Goal: Transaction & Acquisition: Register for event/course

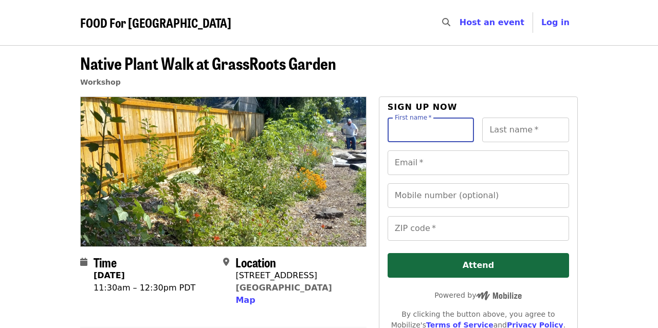
click at [432, 137] on input "First name   *" at bounding box center [431, 130] width 87 height 25
type input "*****"
click at [513, 132] on input "Last name   *" at bounding box center [525, 130] width 87 height 25
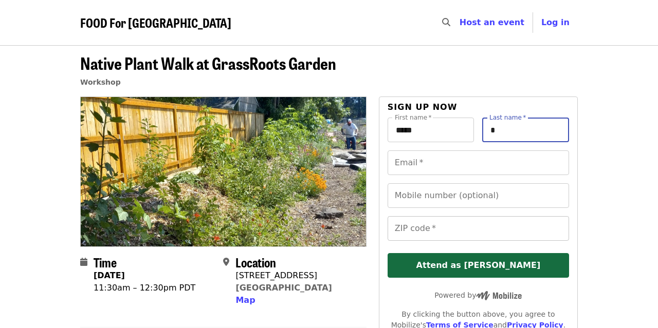
type input "*"
click at [404, 229] on input "ZIP code   *" at bounding box center [478, 228] width 181 height 25
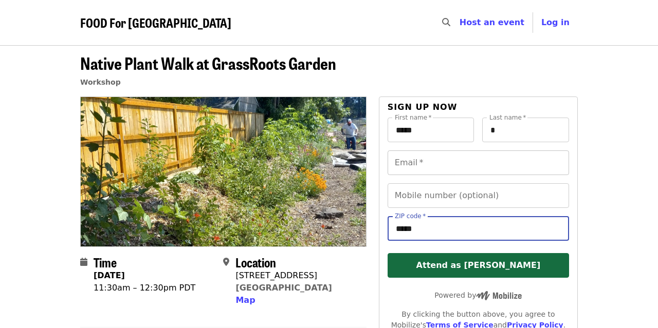
type input "*****"
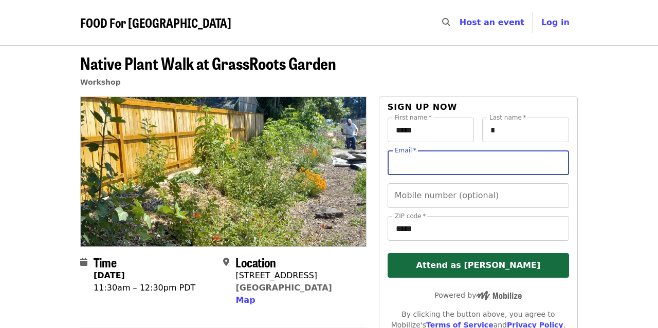
click at [401, 164] on input "Email   *" at bounding box center [478, 163] width 181 height 25
click at [400, 168] on input "Email   *" at bounding box center [478, 163] width 181 height 25
click at [396, 162] on input "Email   *" at bounding box center [478, 163] width 181 height 25
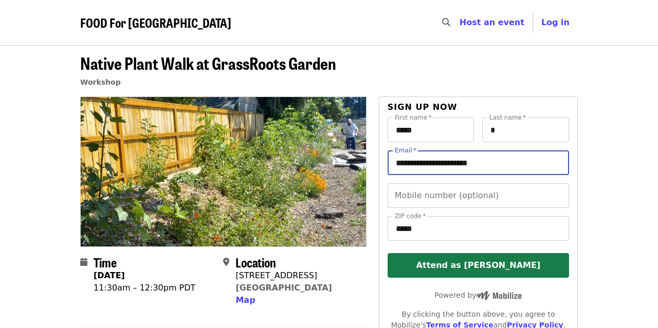
type input "**********"
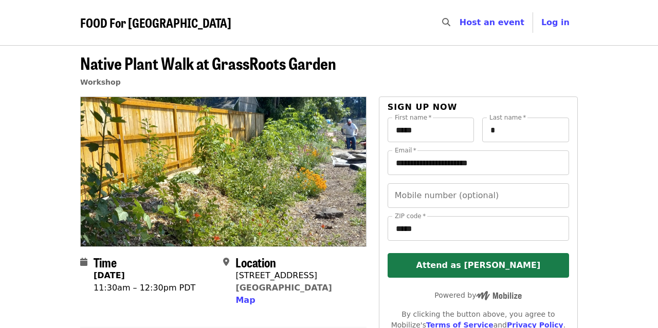
click at [418, 265] on button "Attend as [PERSON_NAME]" at bounding box center [478, 265] width 181 height 25
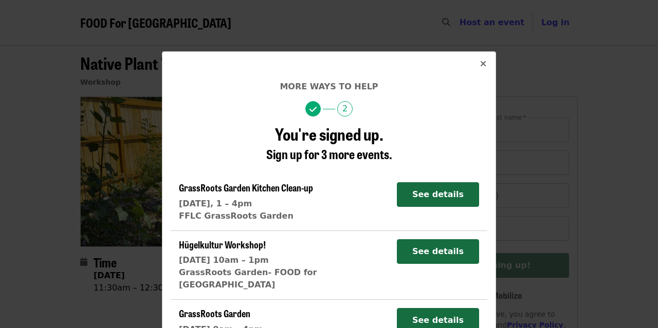
click at [486, 66] on icon "times icon" at bounding box center [483, 64] width 6 height 10
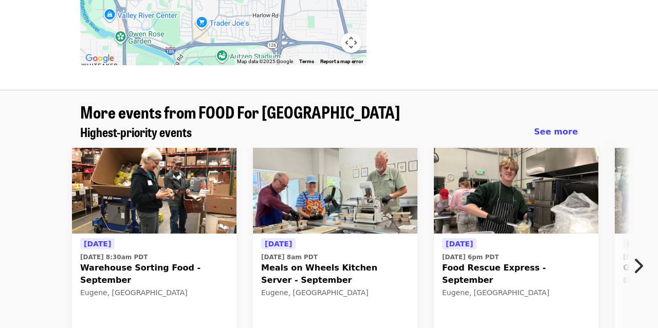
scroll to position [638, 0]
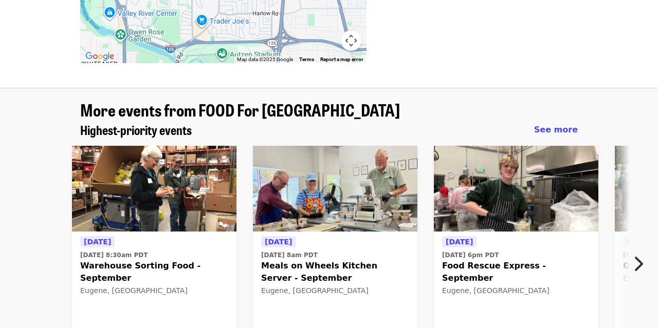
click at [274, 260] on span "Meals on Wheels Kitchen Server - September" at bounding box center [335, 272] width 148 height 25
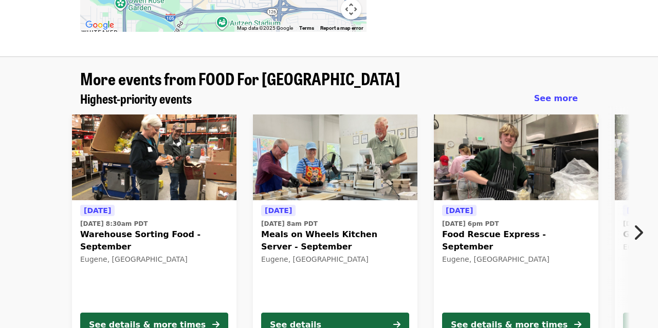
scroll to position [676, 0]
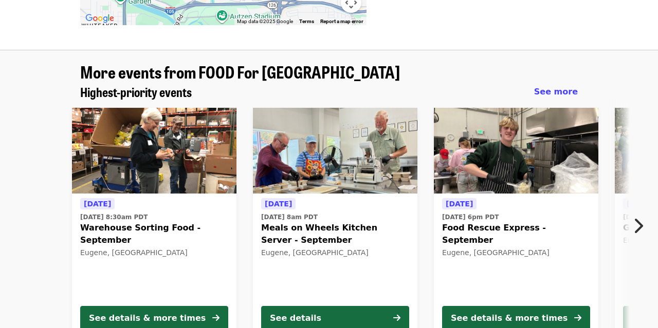
click at [495, 222] on span "Food Rescue Express - September" at bounding box center [516, 234] width 148 height 25
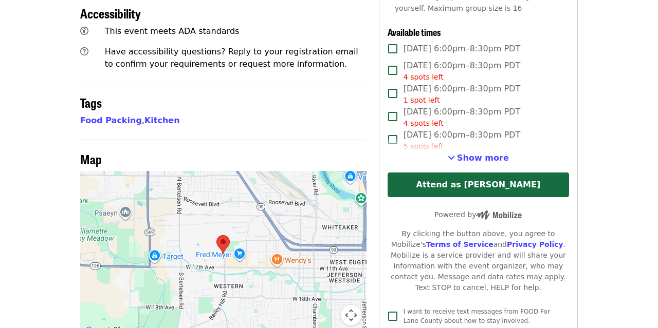
scroll to position [502, 0]
click at [469, 153] on span "Show more" at bounding box center [483, 158] width 52 height 10
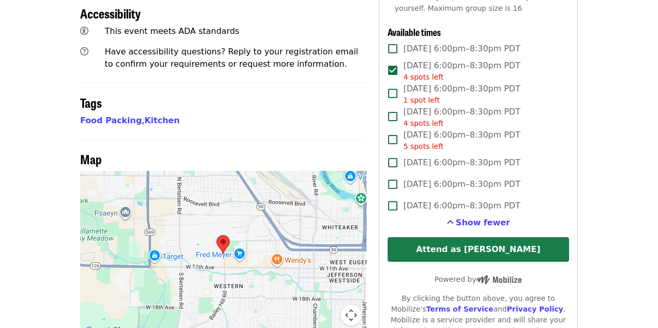
click at [421, 237] on button "Attend as [PERSON_NAME]" at bounding box center [478, 249] width 181 height 25
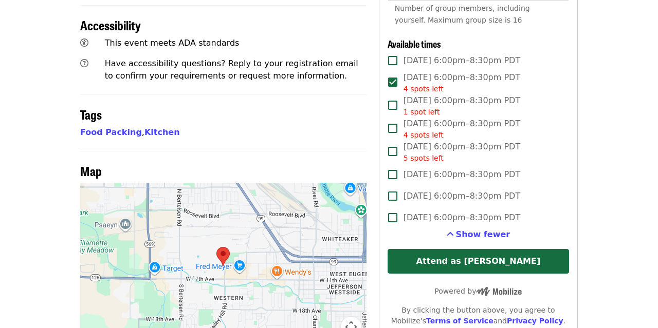
scroll to position [491, 0]
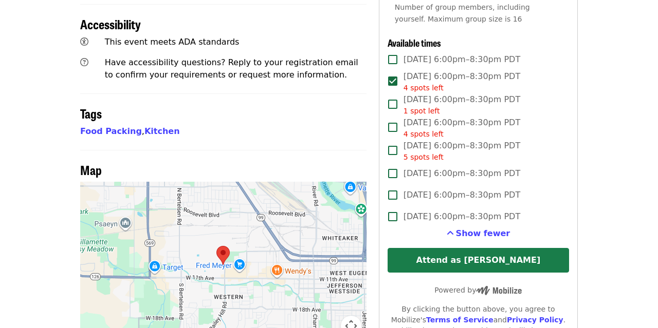
click at [466, 248] on button "Attend as [PERSON_NAME]" at bounding box center [478, 260] width 181 height 25
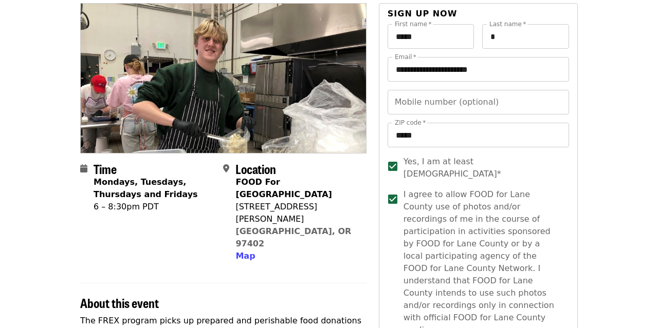
scroll to position [0, 0]
